Goal: Check status: Check status

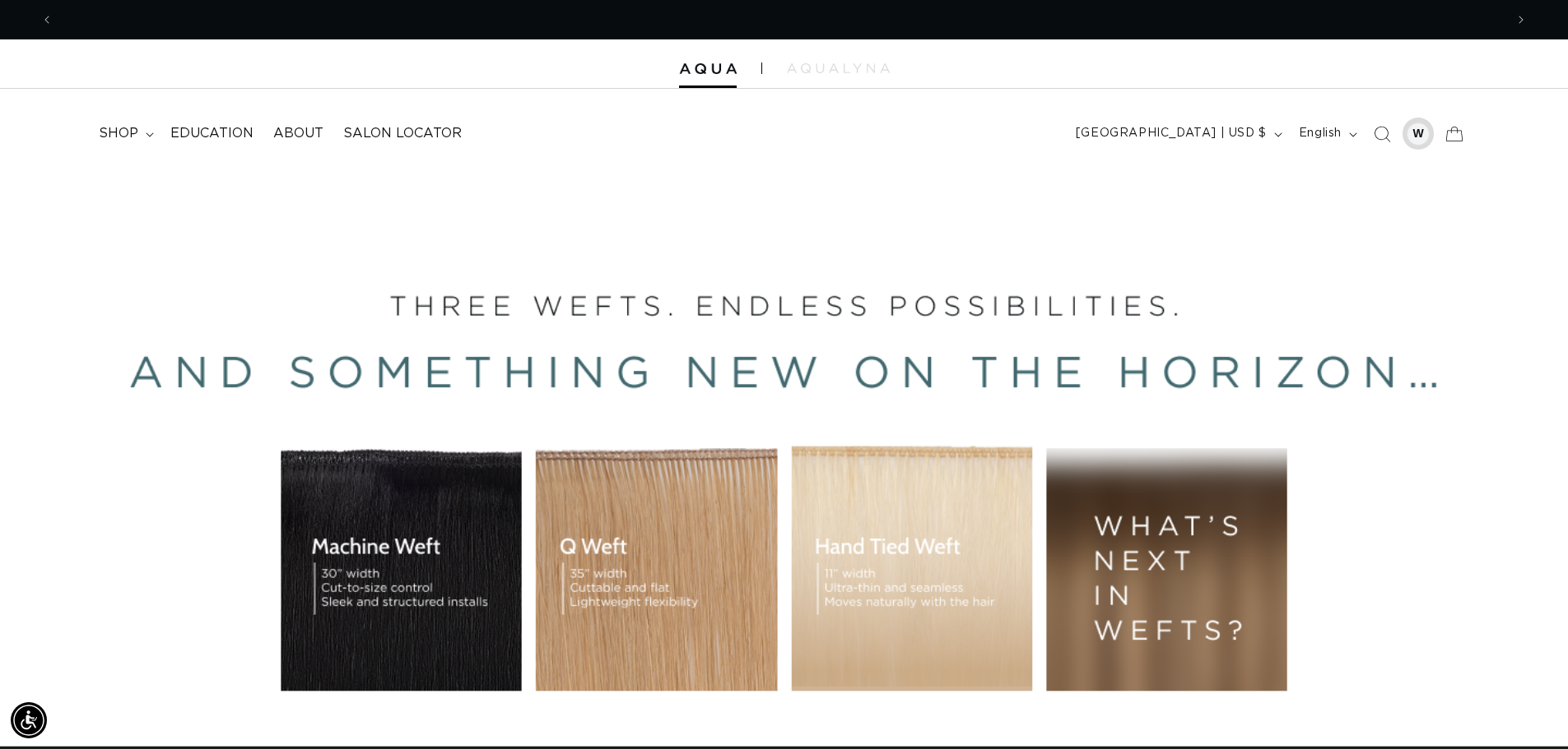
scroll to position [0, 2902]
click at [1422, 136] on div at bounding box center [1418, 134] width 23 height 23
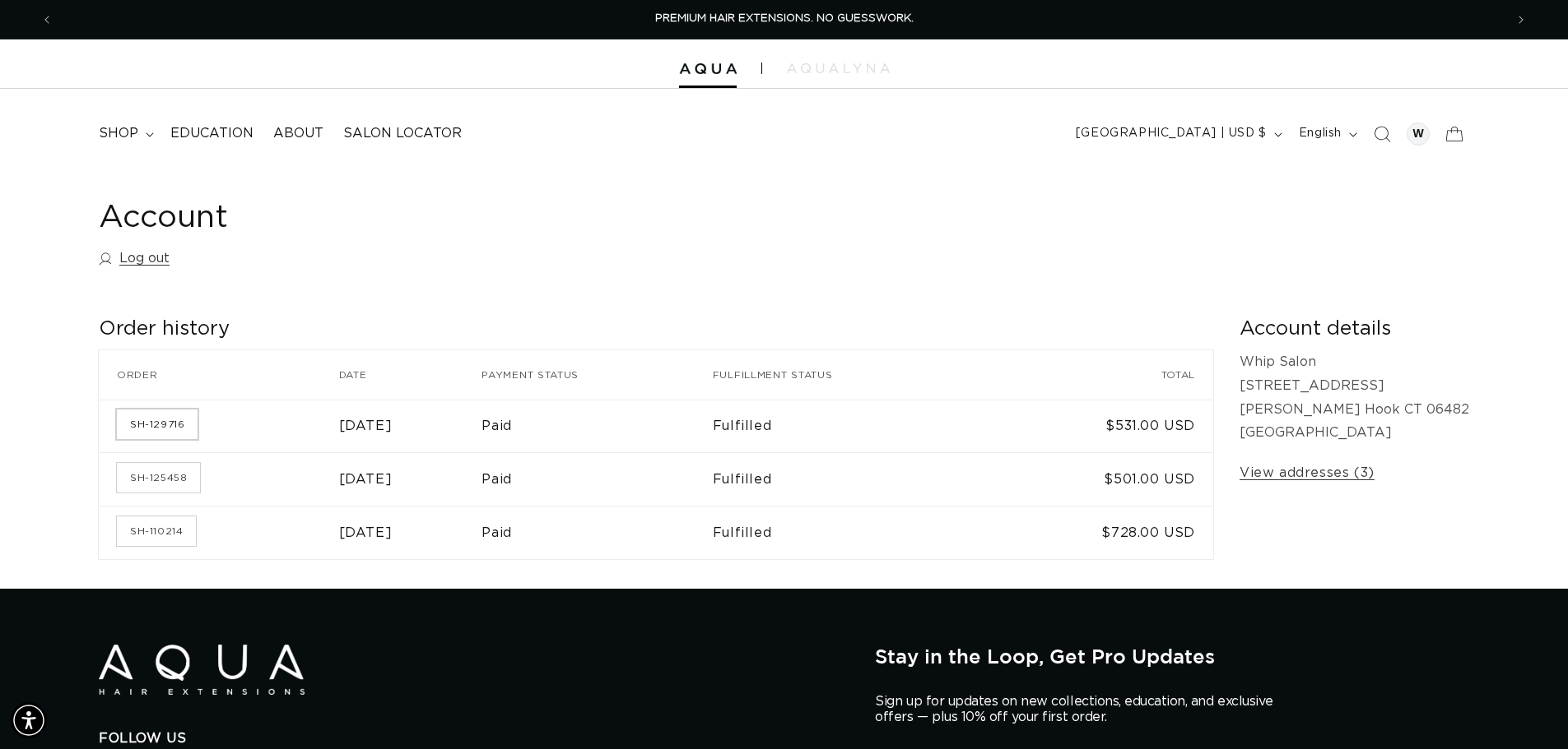
click at [162, 431] on link "SH-129716" at bounding box center [157, 425] width 80 height 30
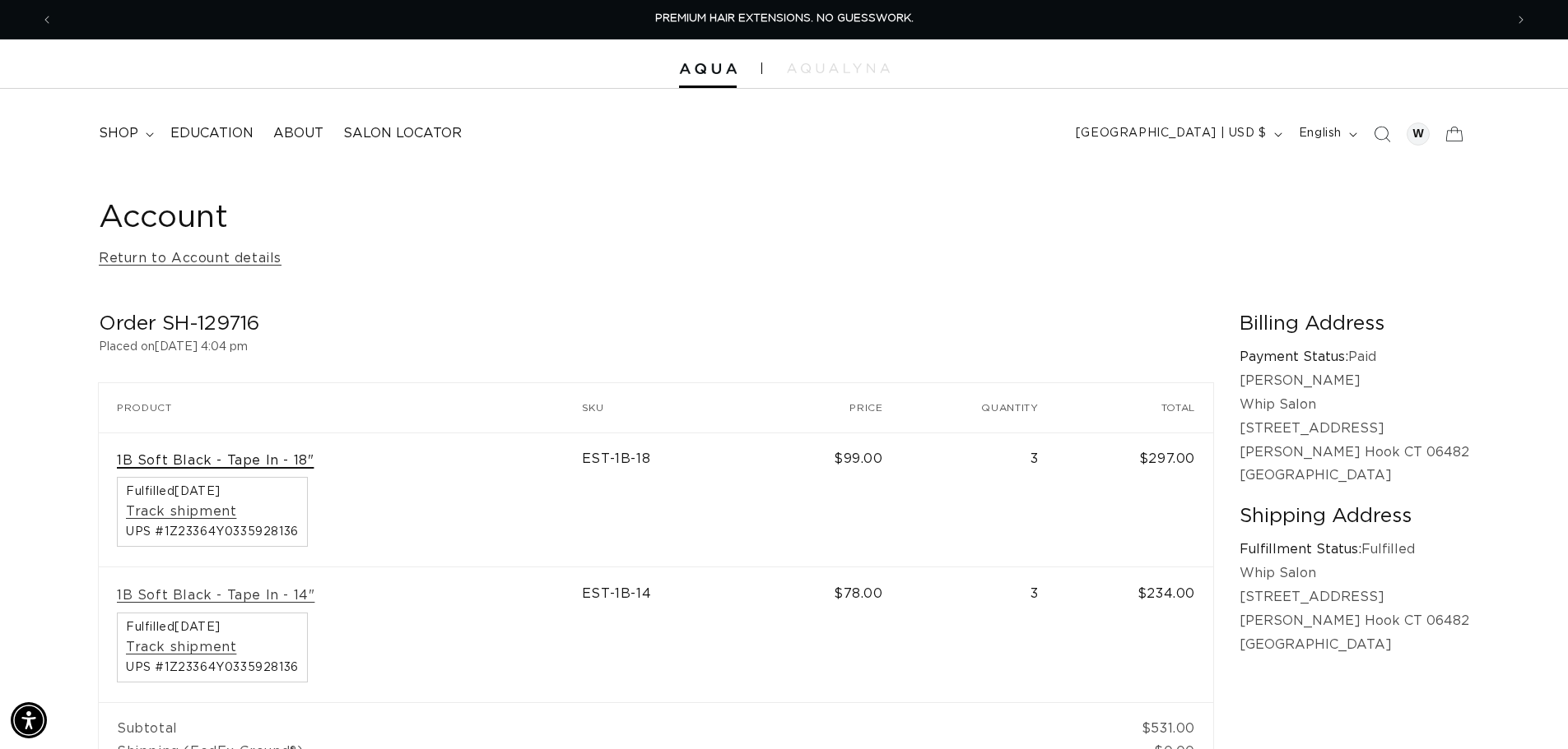
click at [194, 464] on link "1B Soft Black - Tape In - 18"" at bounding box center [215, 460] width 197 height 17
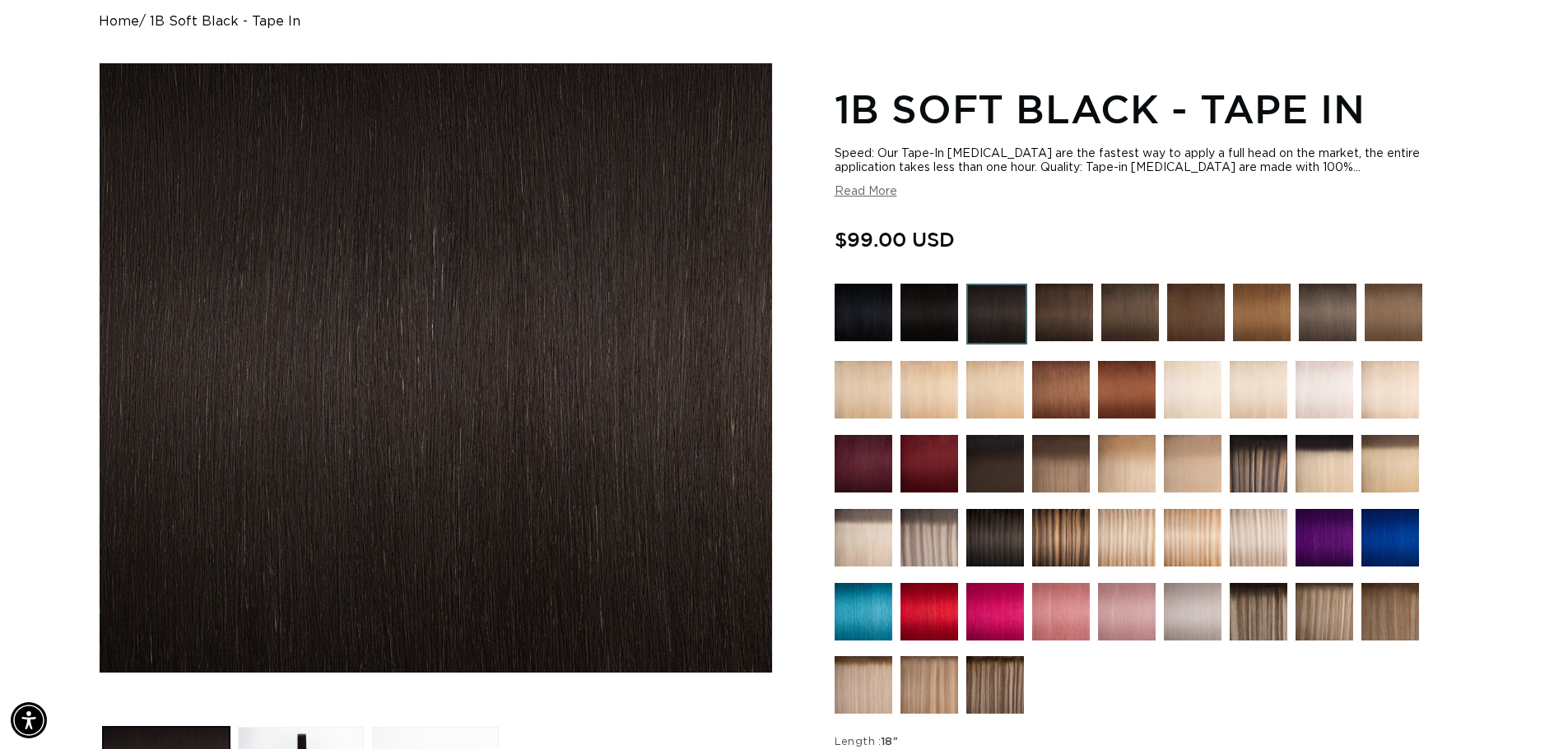
click at [860, 309] on img at bounding box center [863, 313] width 58 height 58
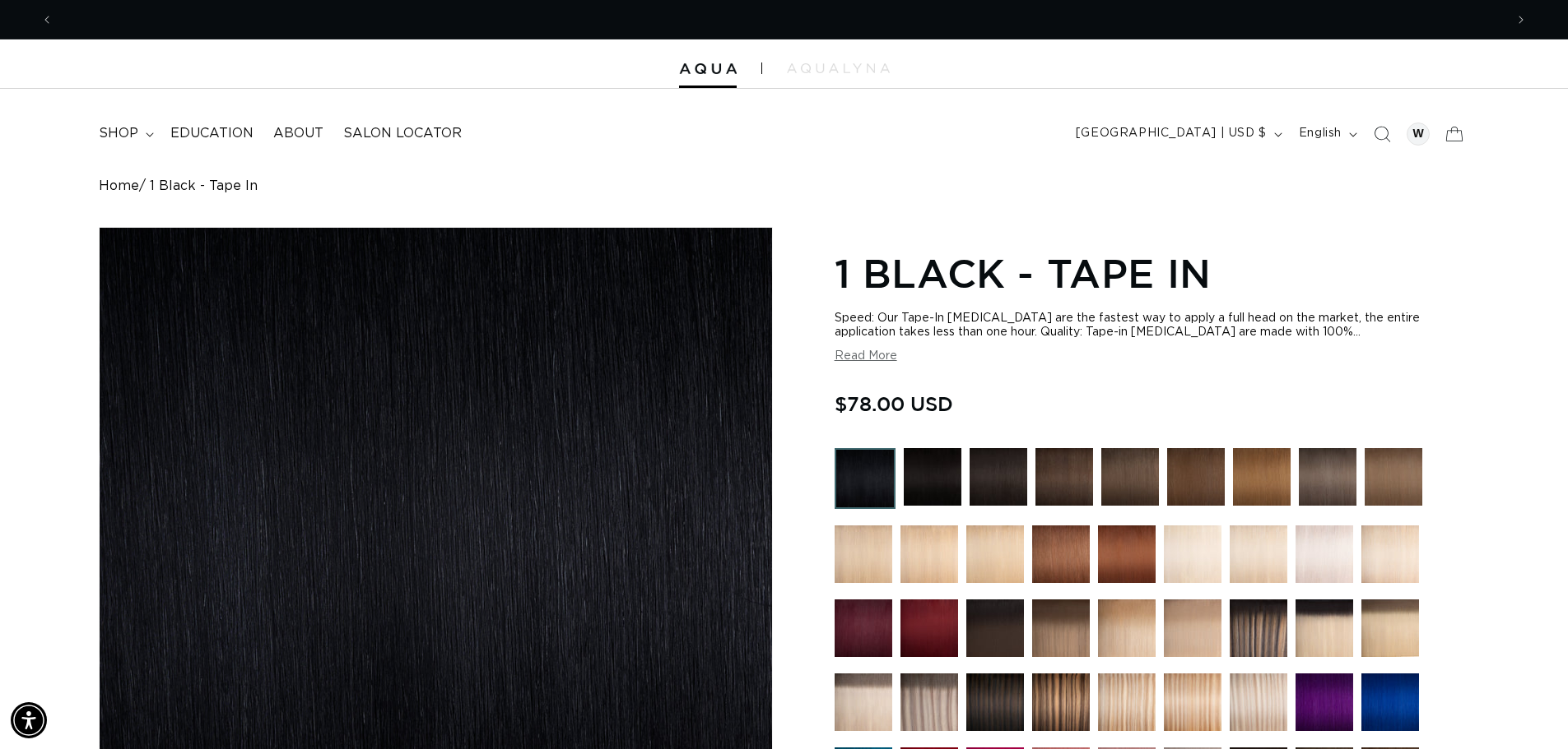
scroll to position [0, 1451]
click at [930, 469] on img at bounding box center [933, 477] width 58 height 58
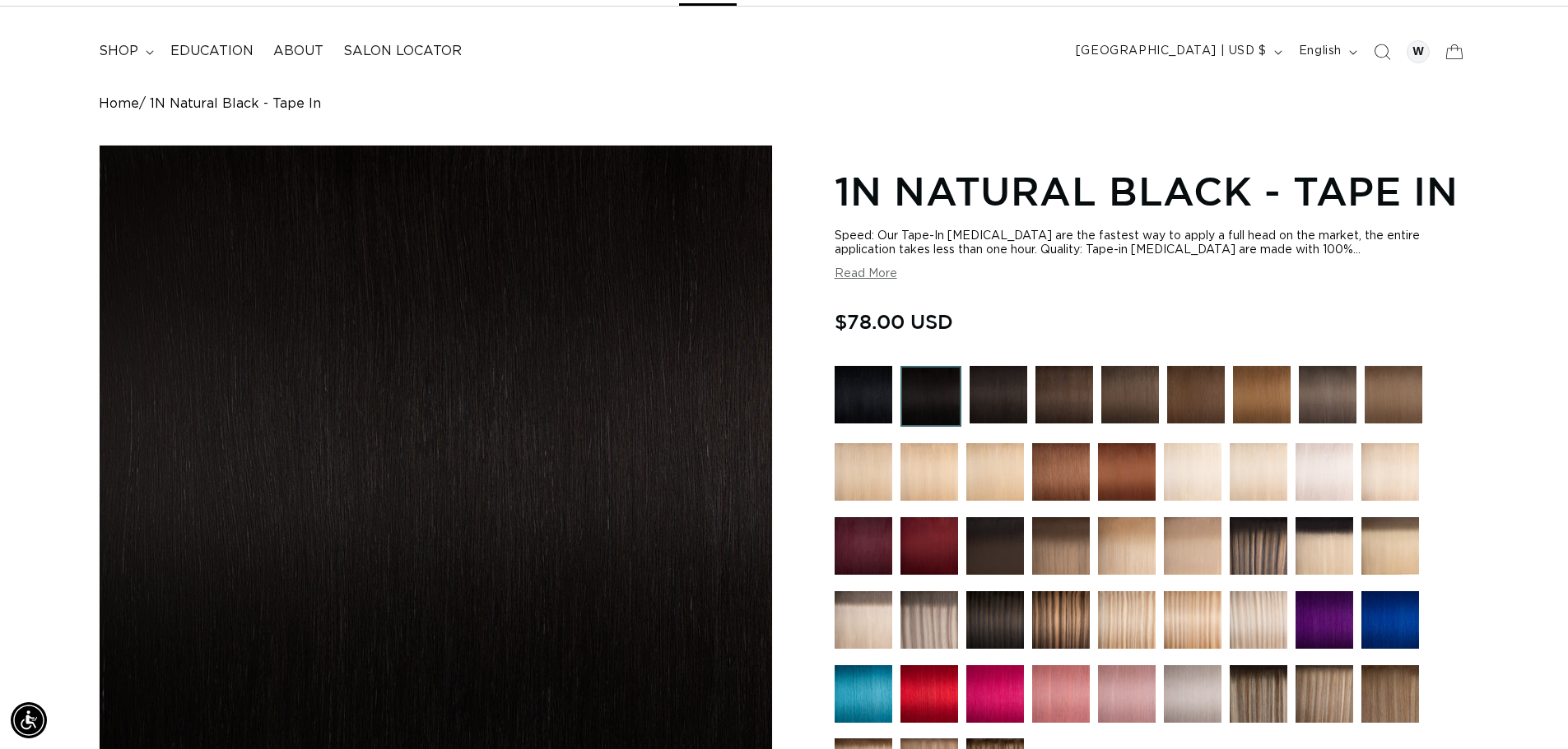
scroll to position [0, 1451]
